Goal: Task Accomplishment & Management: Use online tool/utility

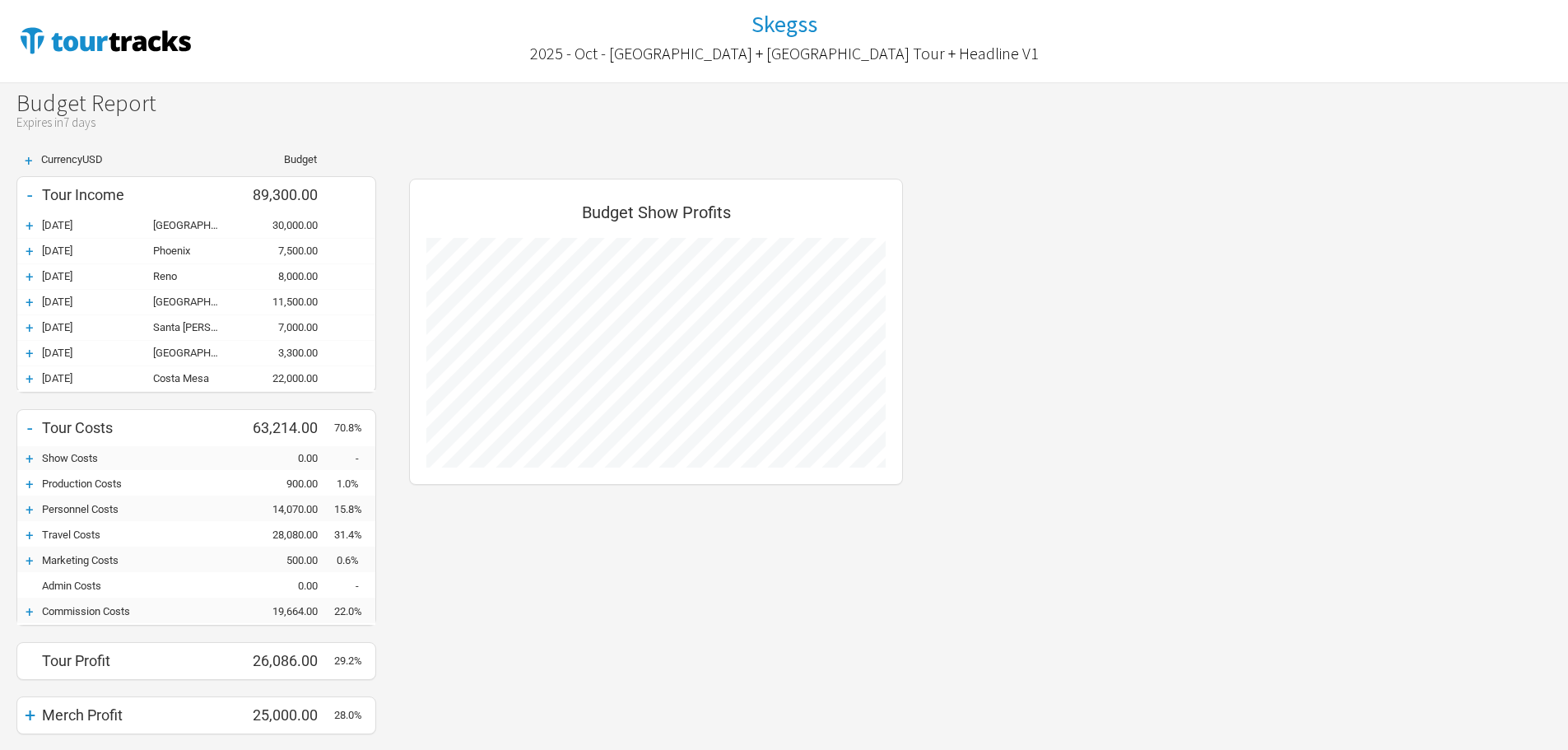
click at [1138, 188] on div "+ Currency USD Budget - Tour Income 89,300.00 + 18-Oct-25 San Diego 30,000.00 +…" at bounding box center [784, 471] width 1568 height 668
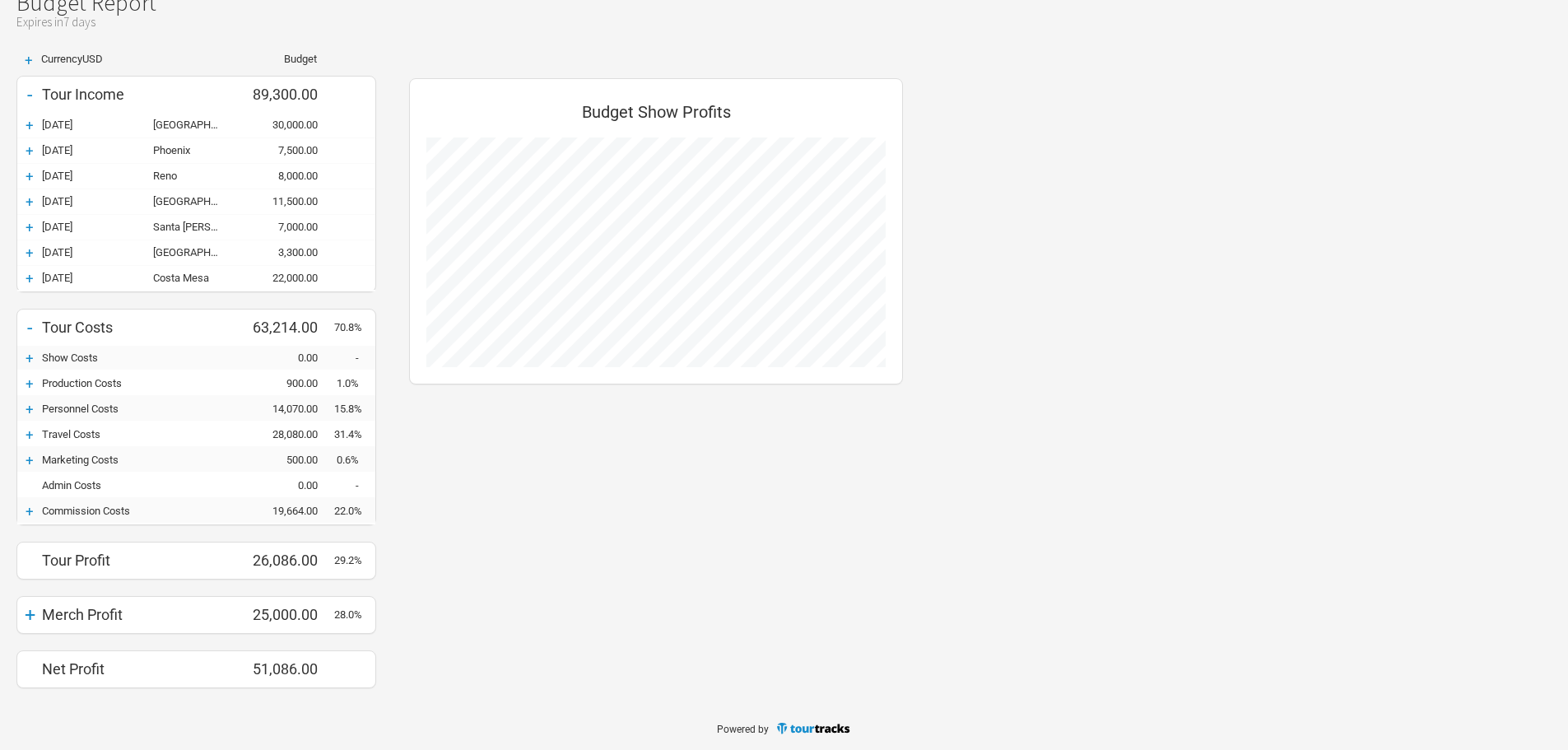
scroll to position [102, 0]
click at [30, 508] on div "+" at bounding box center [29, 509] width 25 height 16
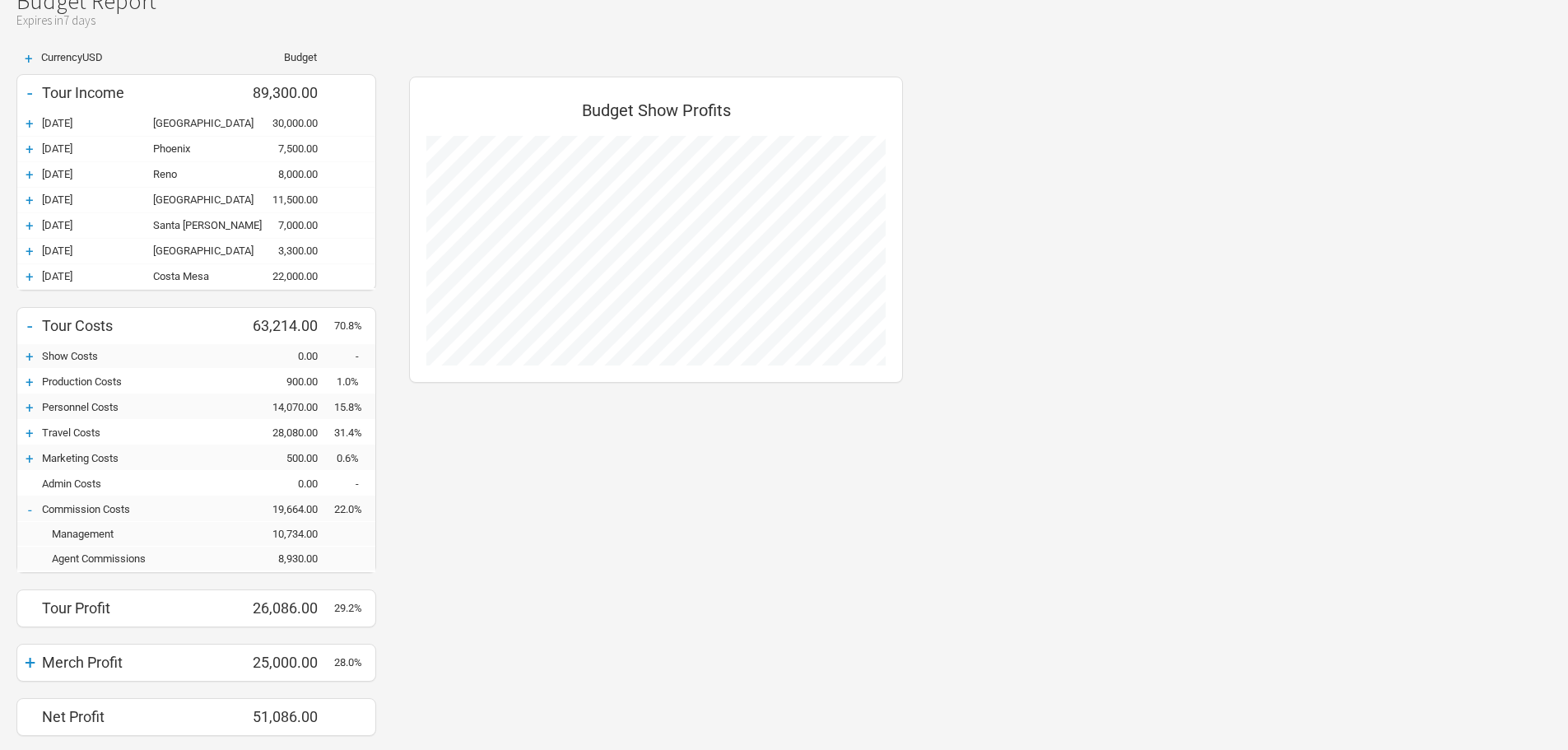
click at [29, 460] on div "+" at bounding box center [29, 458] width 25 height 16
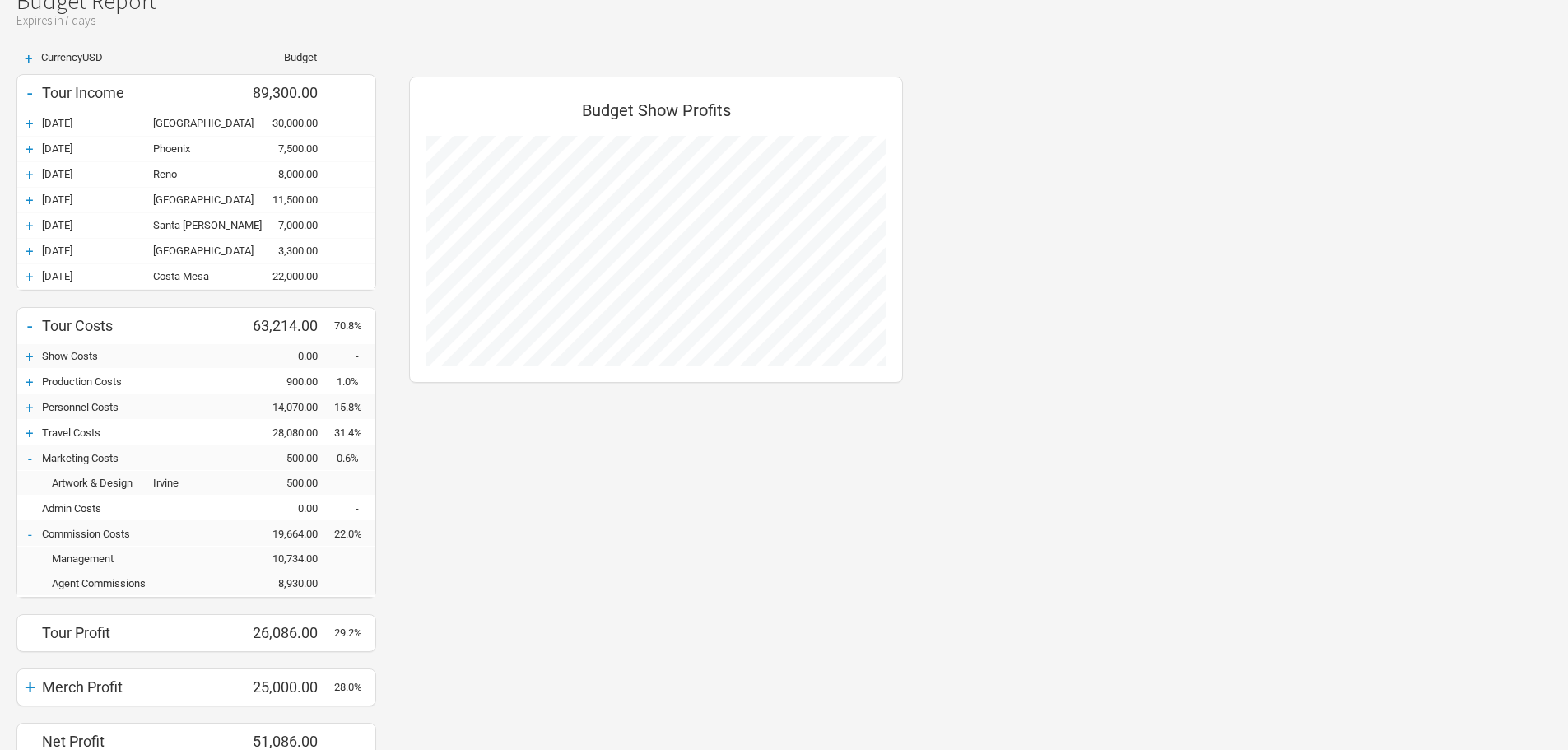
scroll to position [709, 527]
drag, startPoint x: 30, startPoint y: 435, endPoint x: 30, endPoint y: 411, distance: 23.9
click at [29, 435] on div "+" at bounding box center [29, 433] width 25 height 16
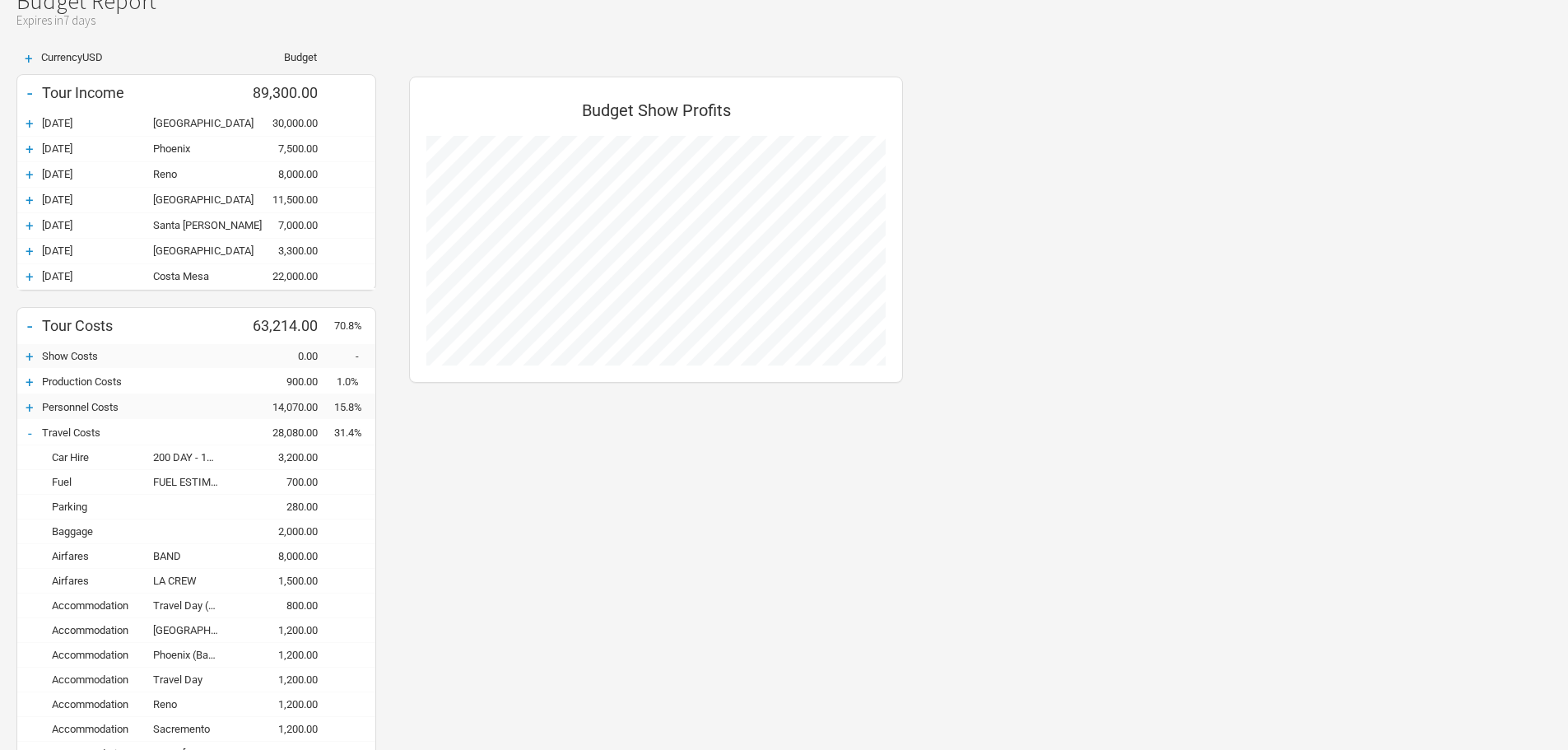
click at [31, 403] on div "+" at bounding box center [29, 407] width 25 height 16
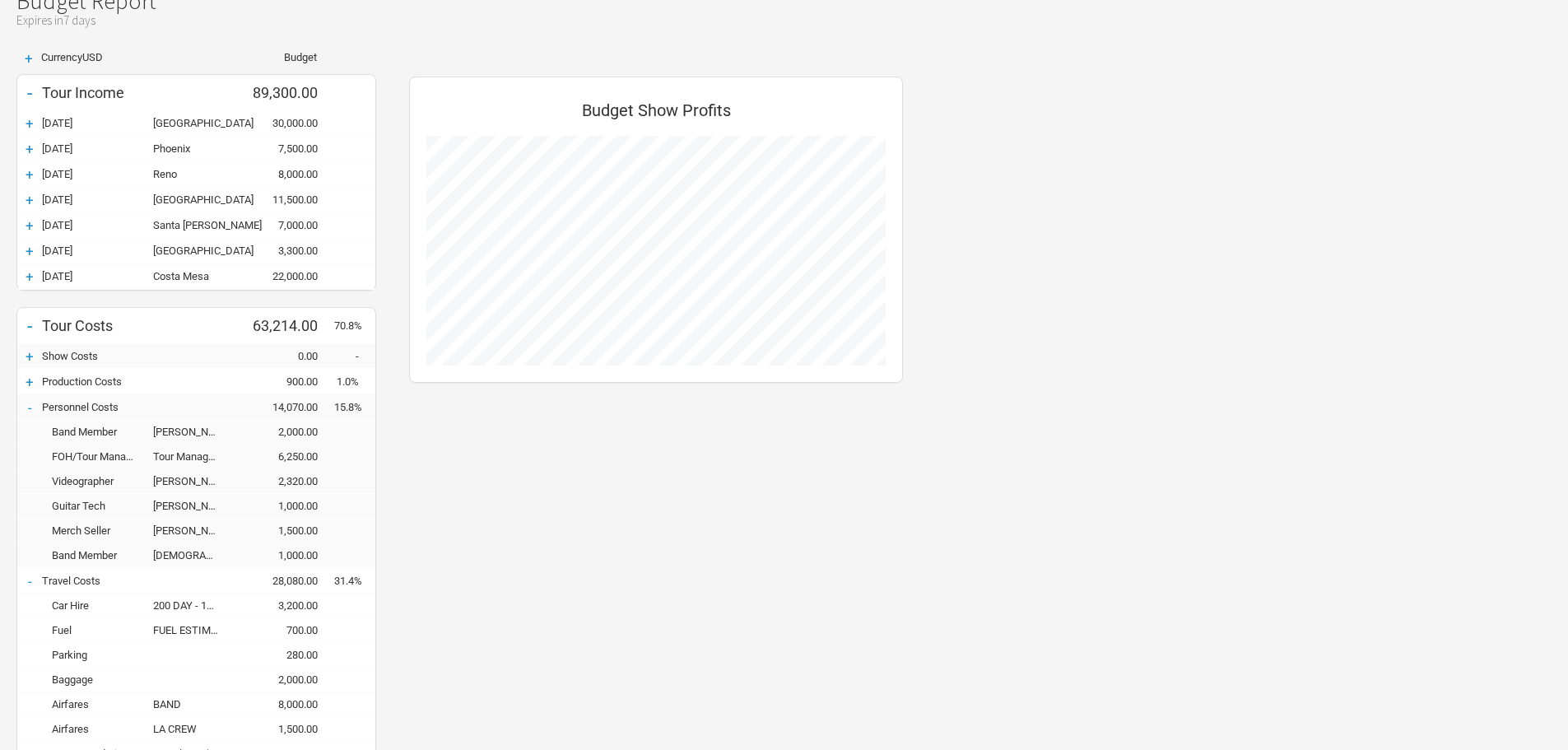
click at [27, 380] on div "+" at bounding box center [29, 382] width 25 height 16
click at [30, 358] on div "+" at bounding box center [29, 356] width 25 height 16
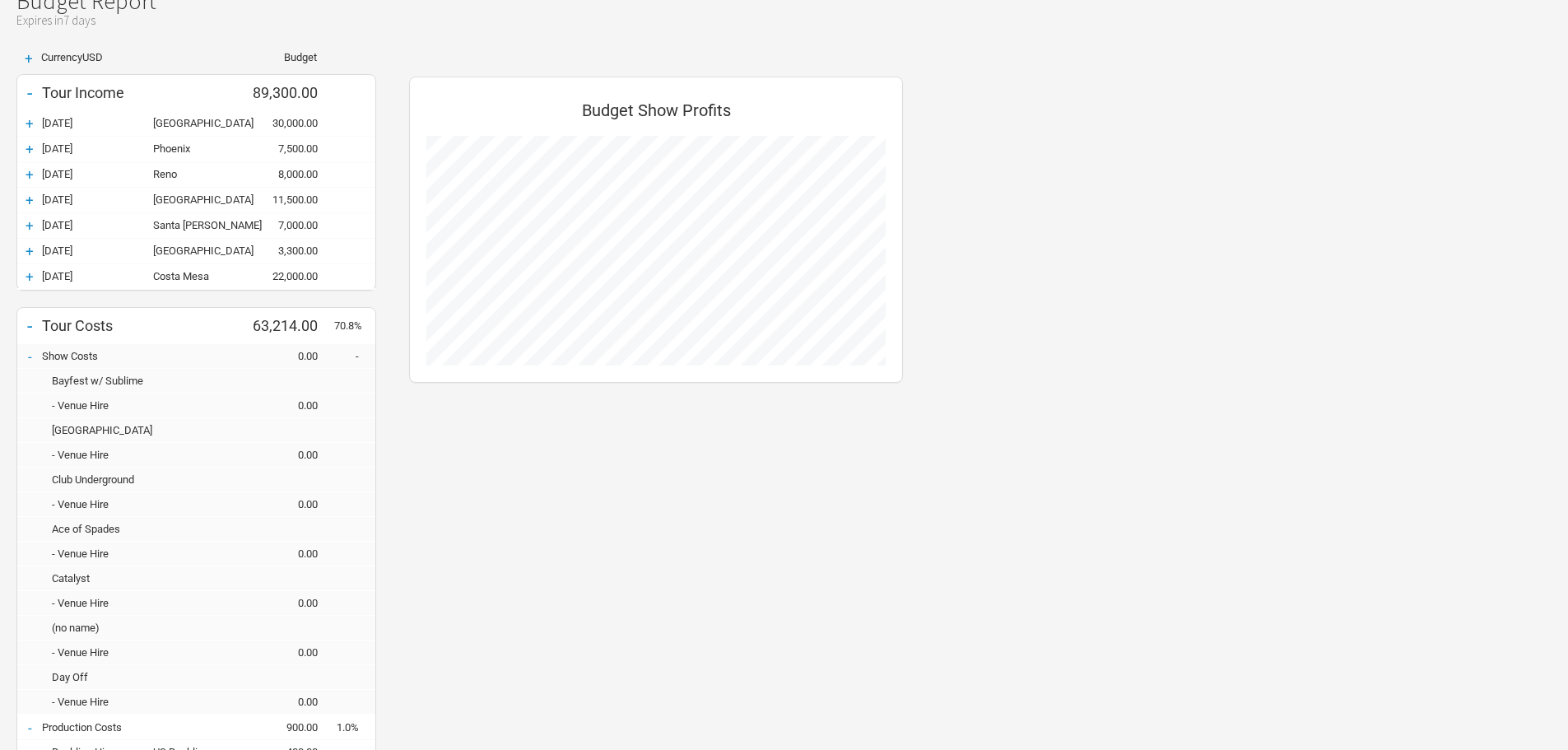
click at [28, 273] on div "+" at bounding box center [29, 276] width 25 height 16
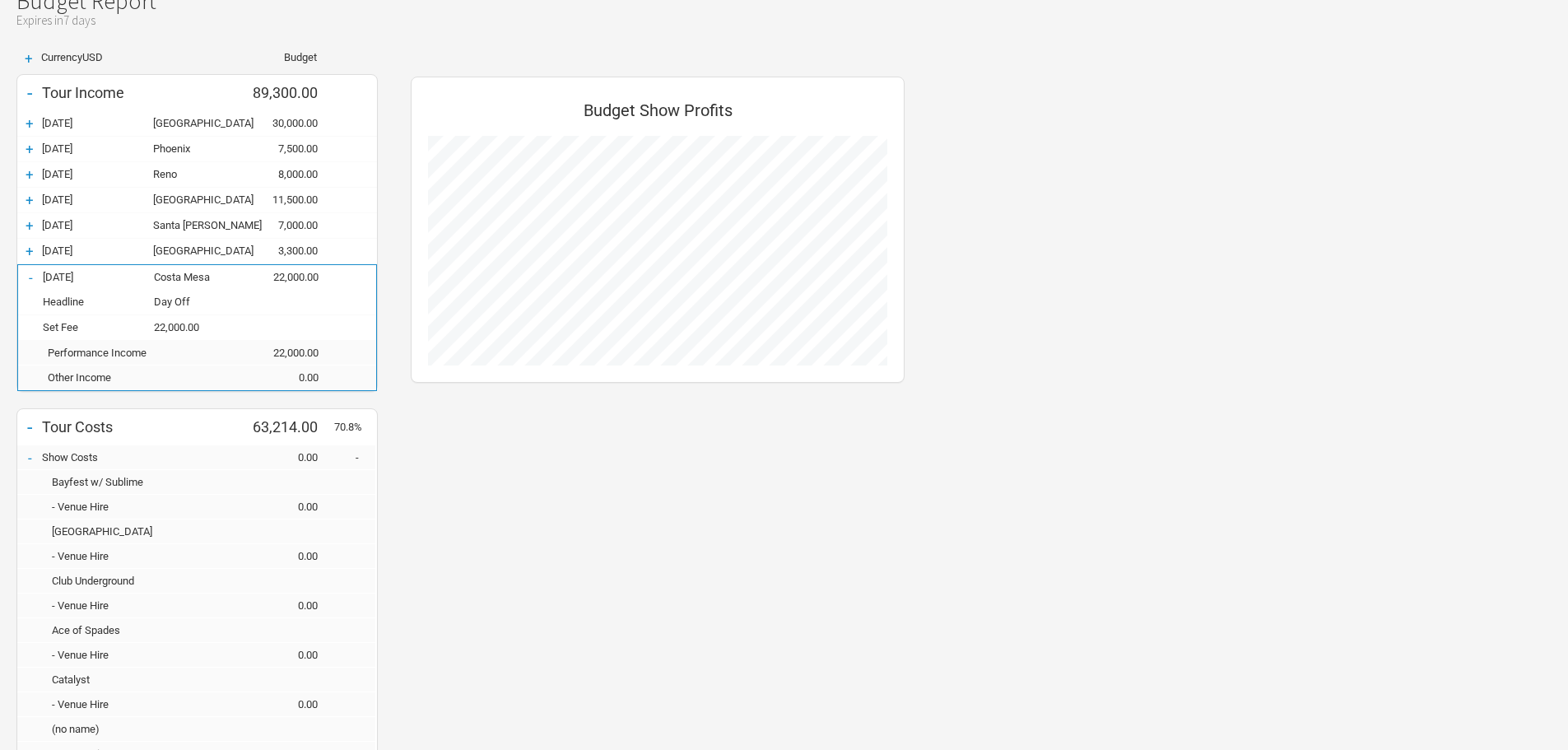
click at [33, 249] on div "+" at bounding box center [29, 251] width 25 height 16
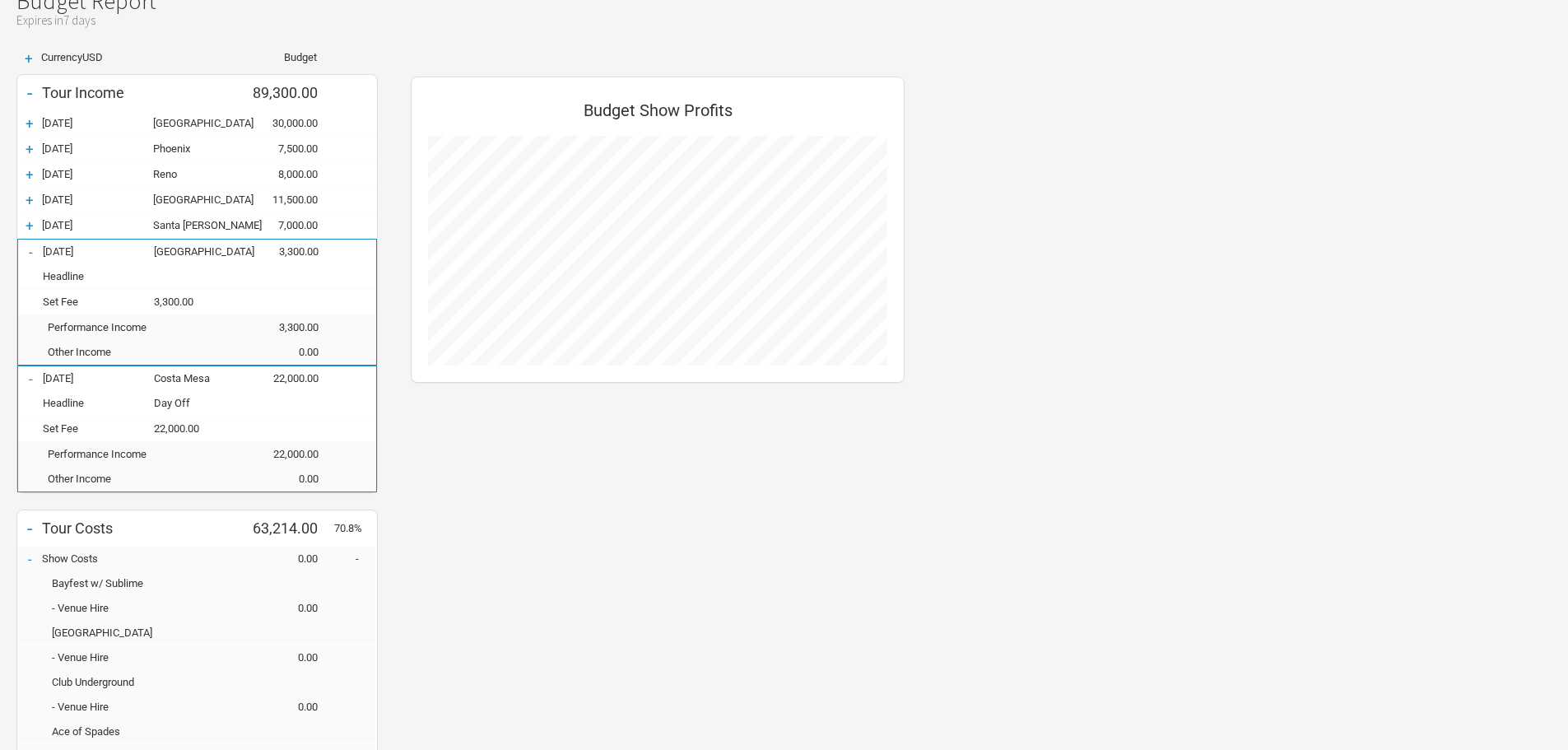
click at [31, 220] on div "+" at bounding box center [29, 225] width 25 height 16
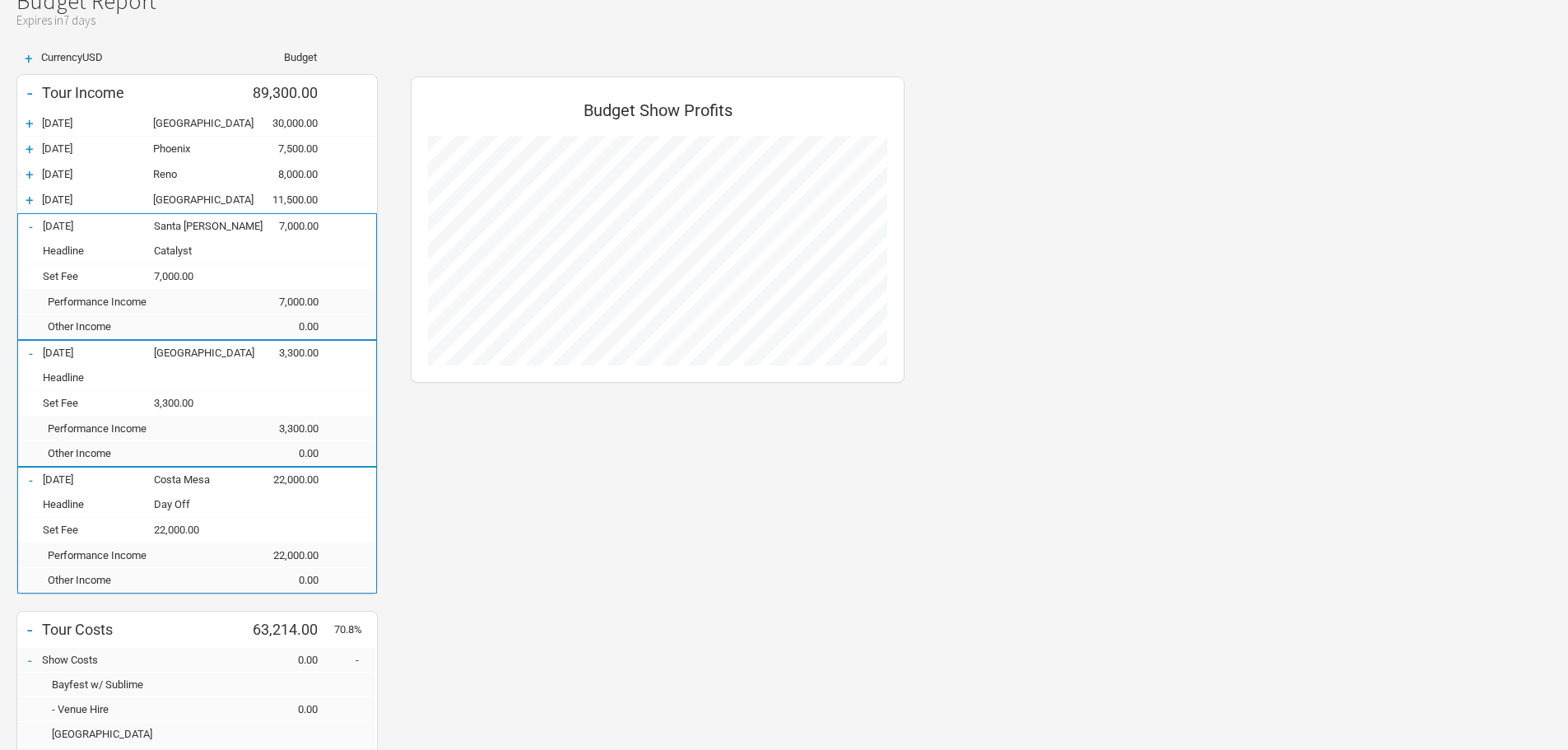
click at [30, 196] on div "+" at bounding box center [29, 200] width 25 height 16
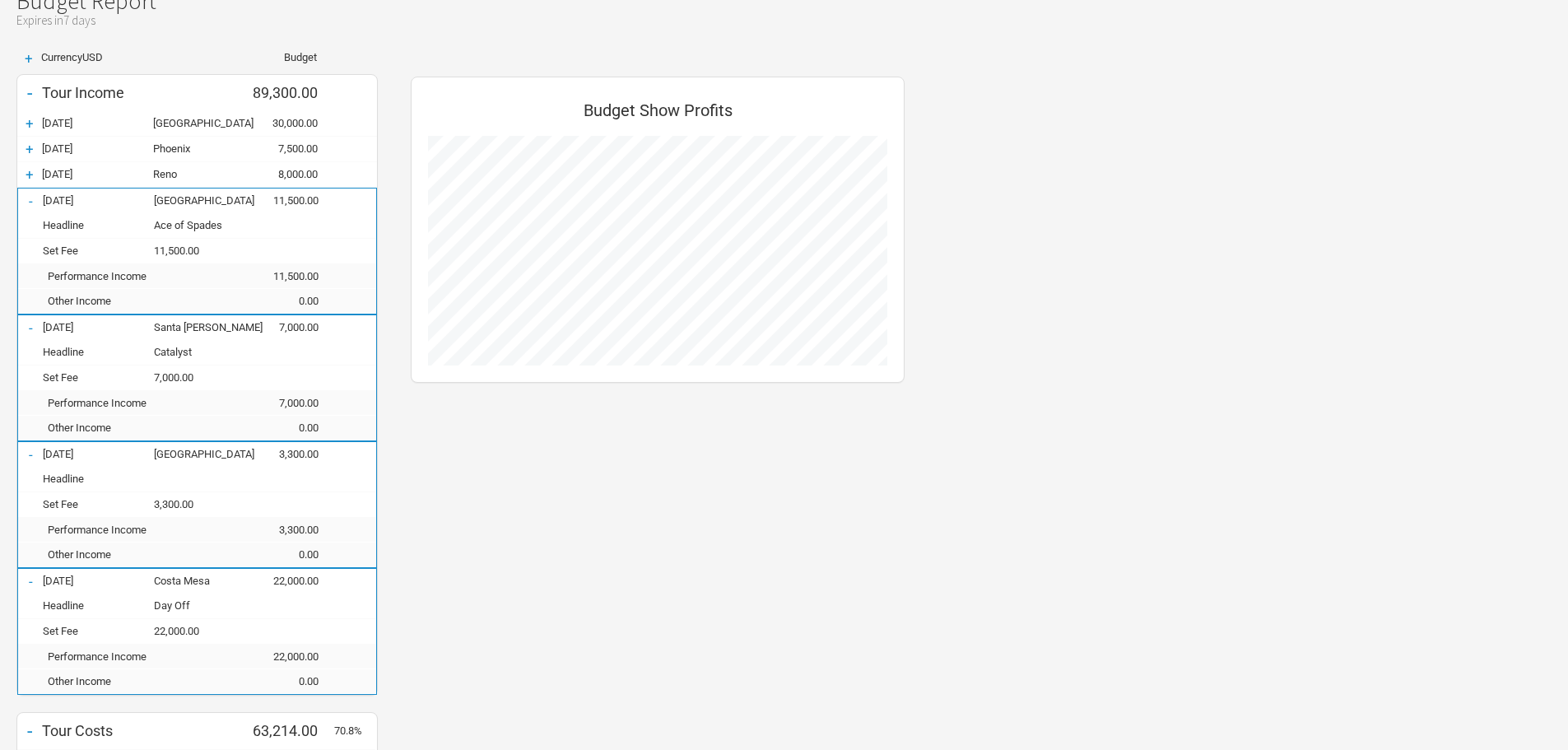
click at [30, 167] on div "+" at bounding box center [29, 174] width 25 height 16
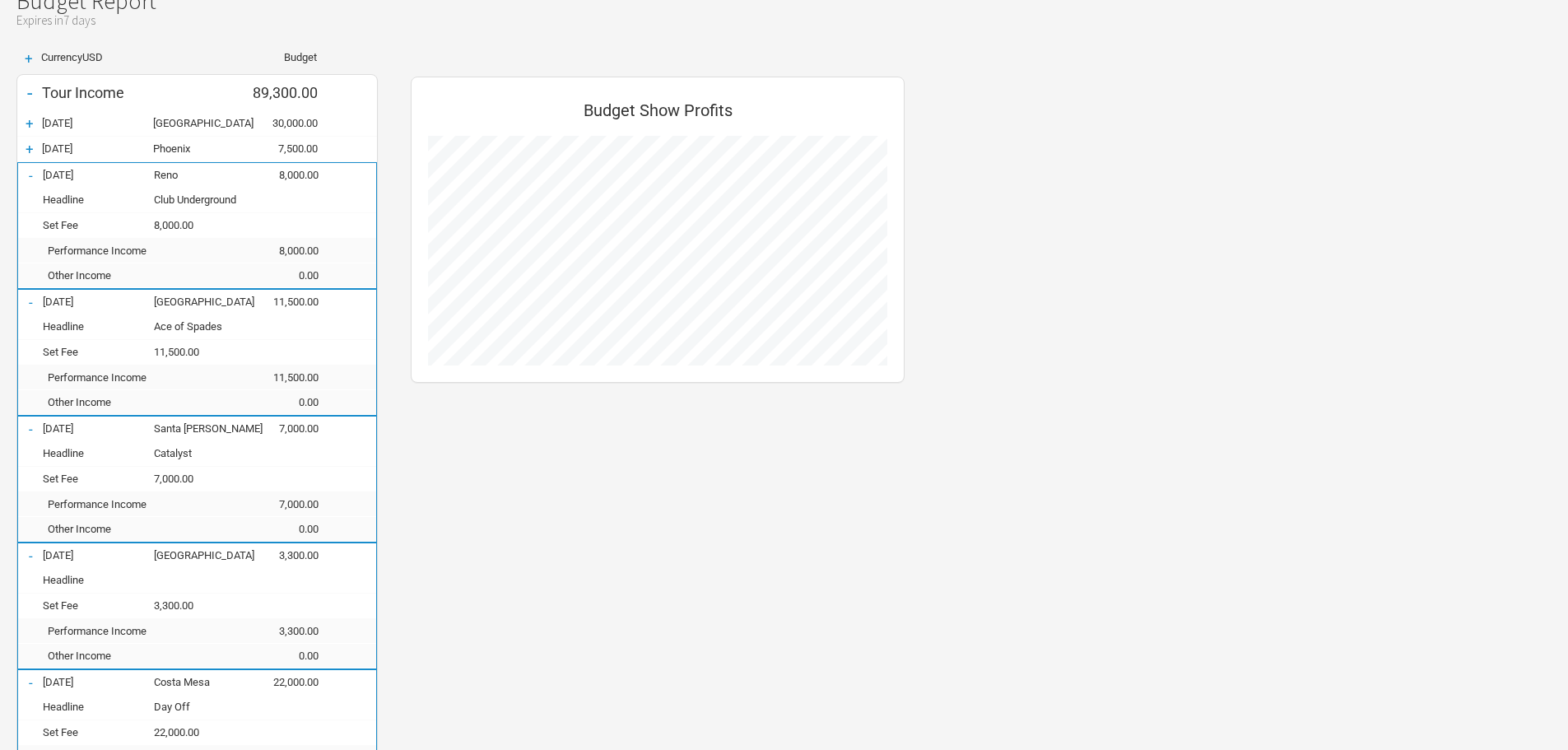
scroll to position [2154, 527]
click at [30, 147] on div "+" at bounding box center [29, 149] width 25 height 16
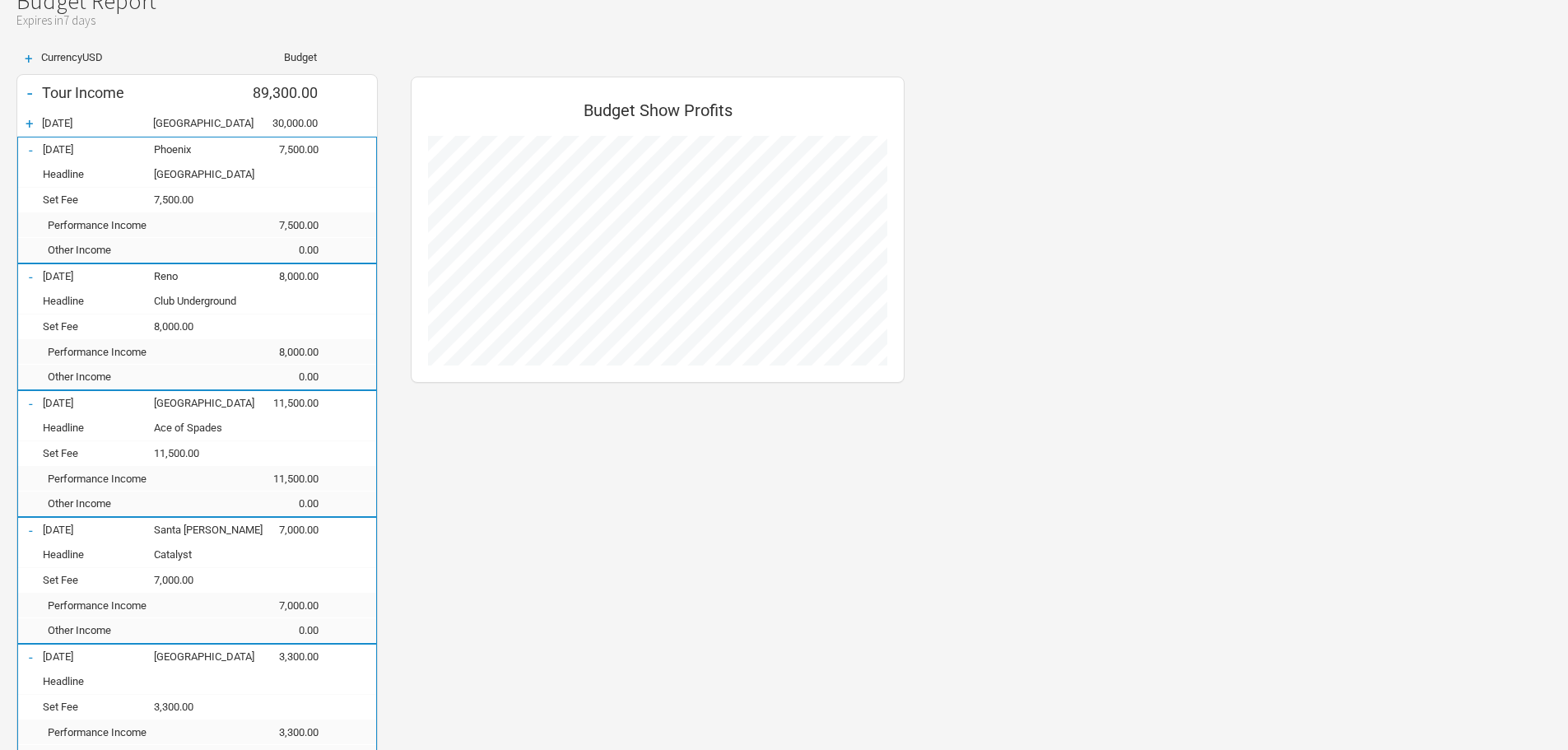
click at [30, 121] on div "+" at bounding box center [29, 123] width 25 height 16
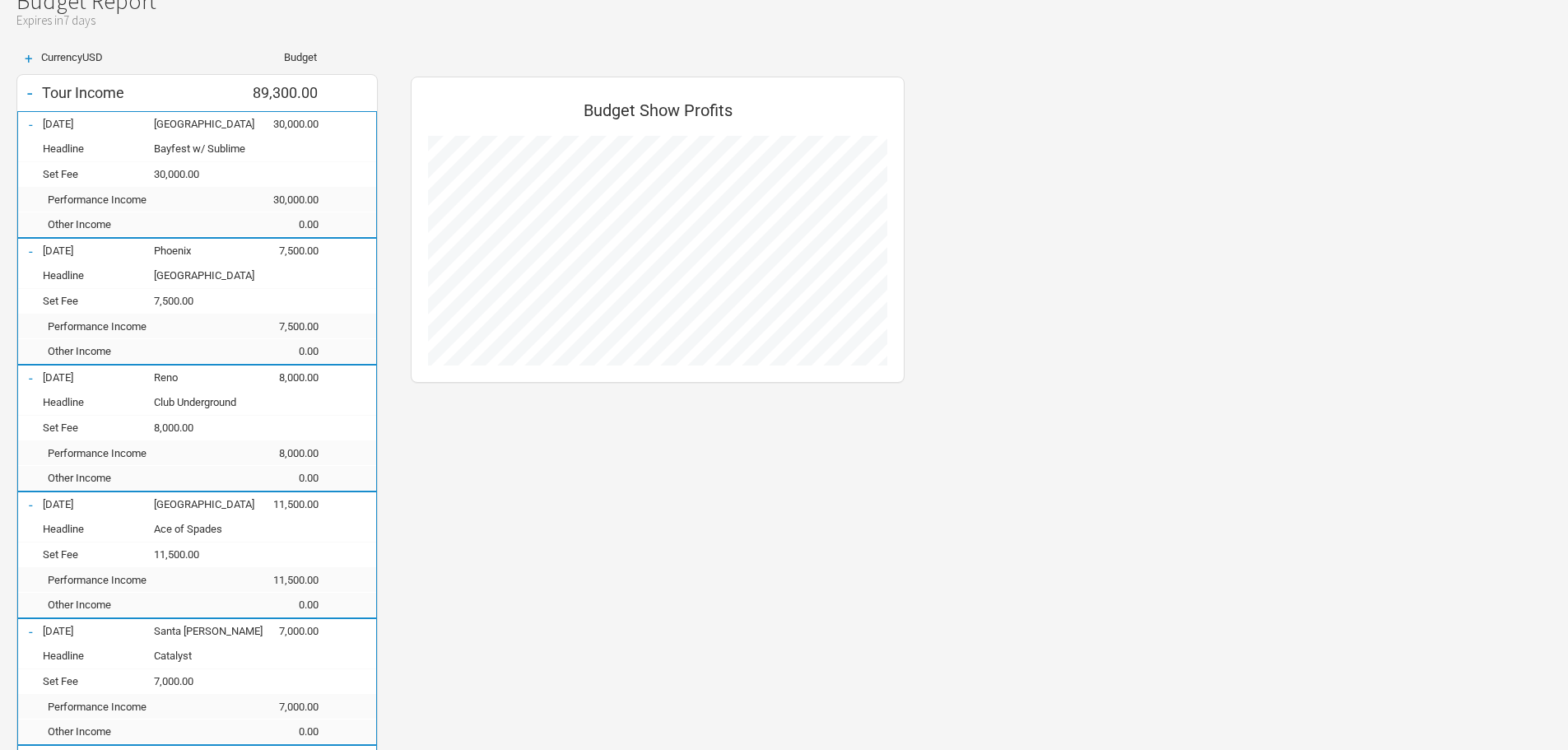
click at [29, 56] on div "+" at bounding box center [28, 59] width 25 height 14
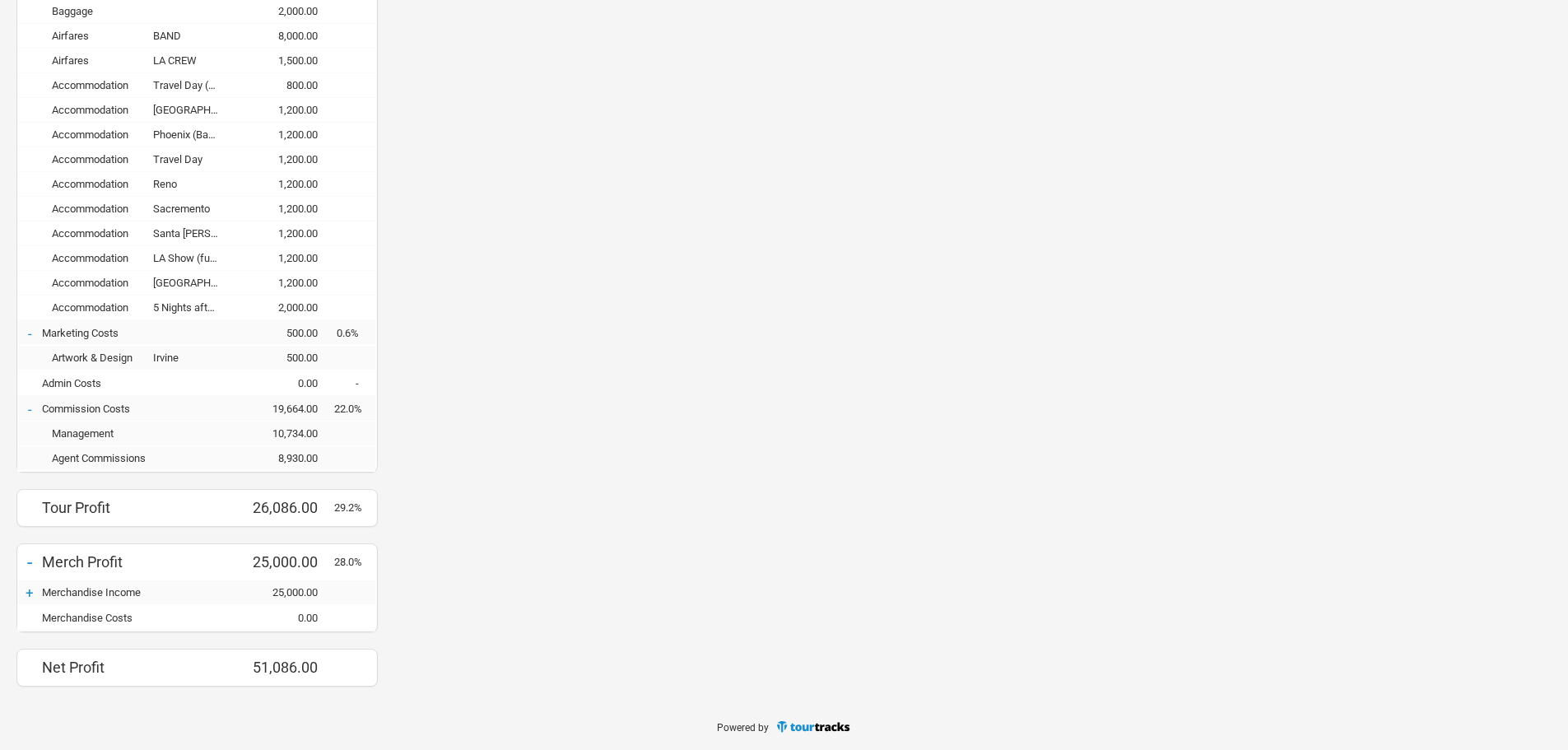
click at [30, 592] on div "+" at bounding box center [29, 592] width 25 height 16
